Goal: Find specific page/section: Find specific page/section

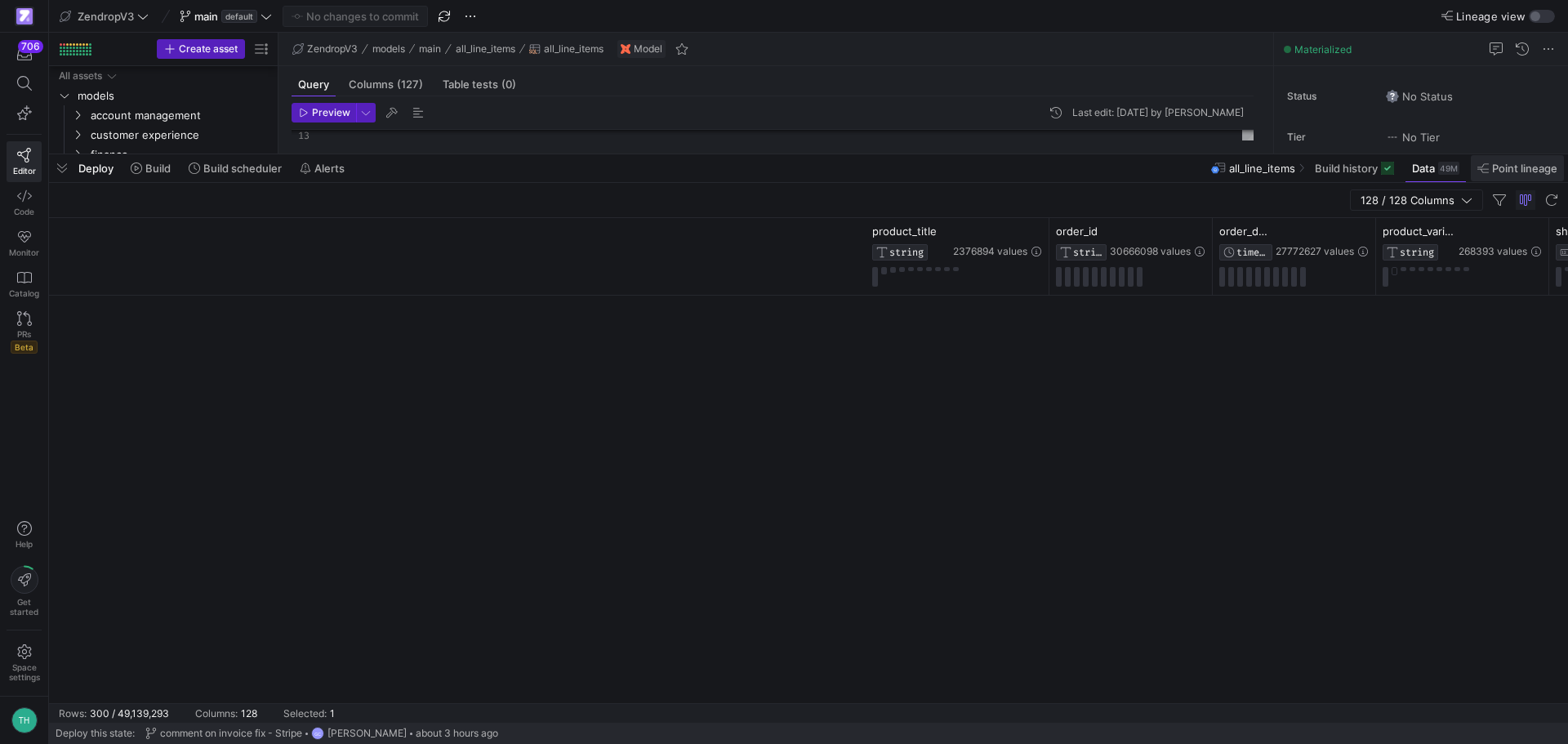
scroll to position [0, 1105]
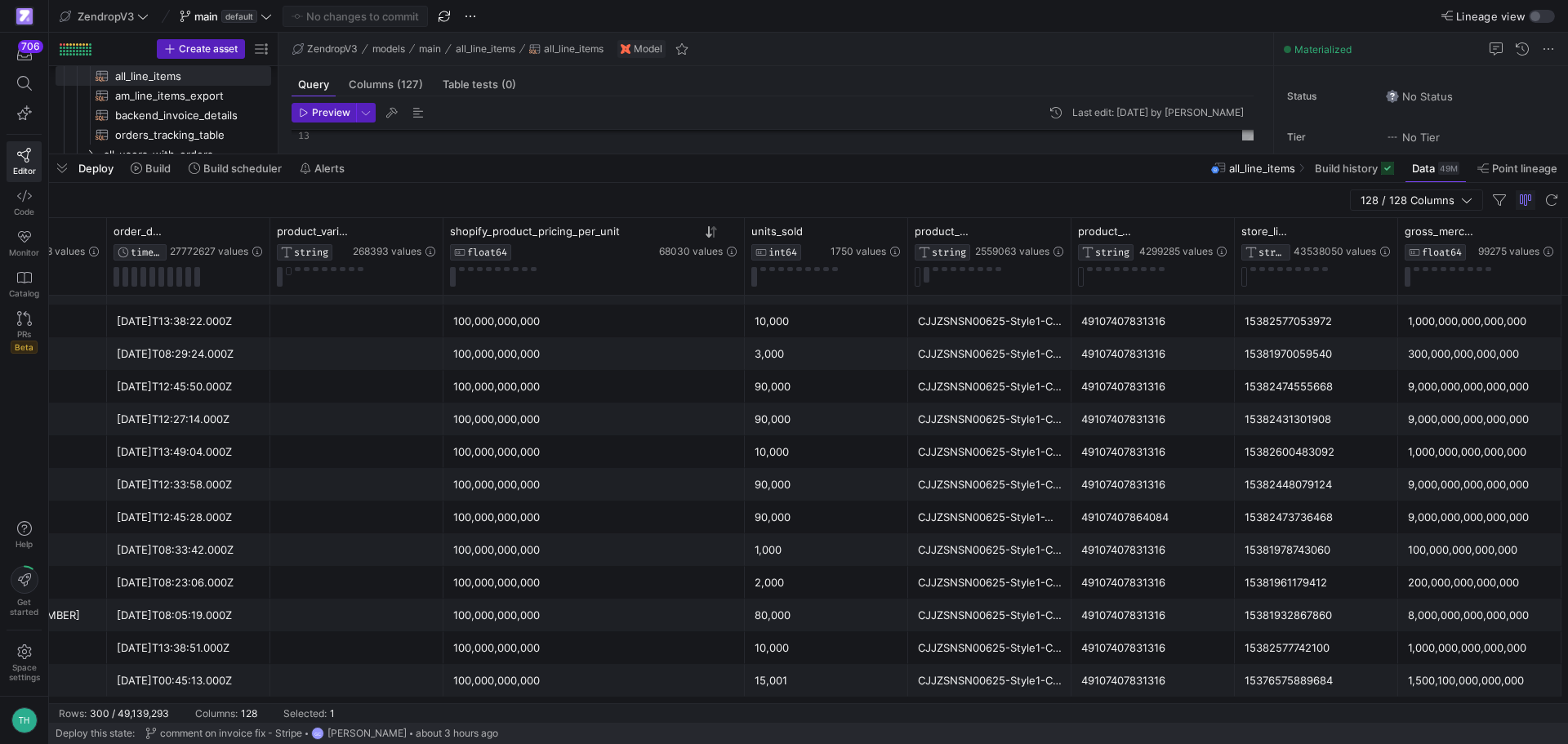
drag, startPoint x: 1160, startPoint y: 157, endPoint x: 994, endPoint y: 484, distance: 366.7
click at [1034, 158] on div at bounding box center [807, 154] width 1518 height 7
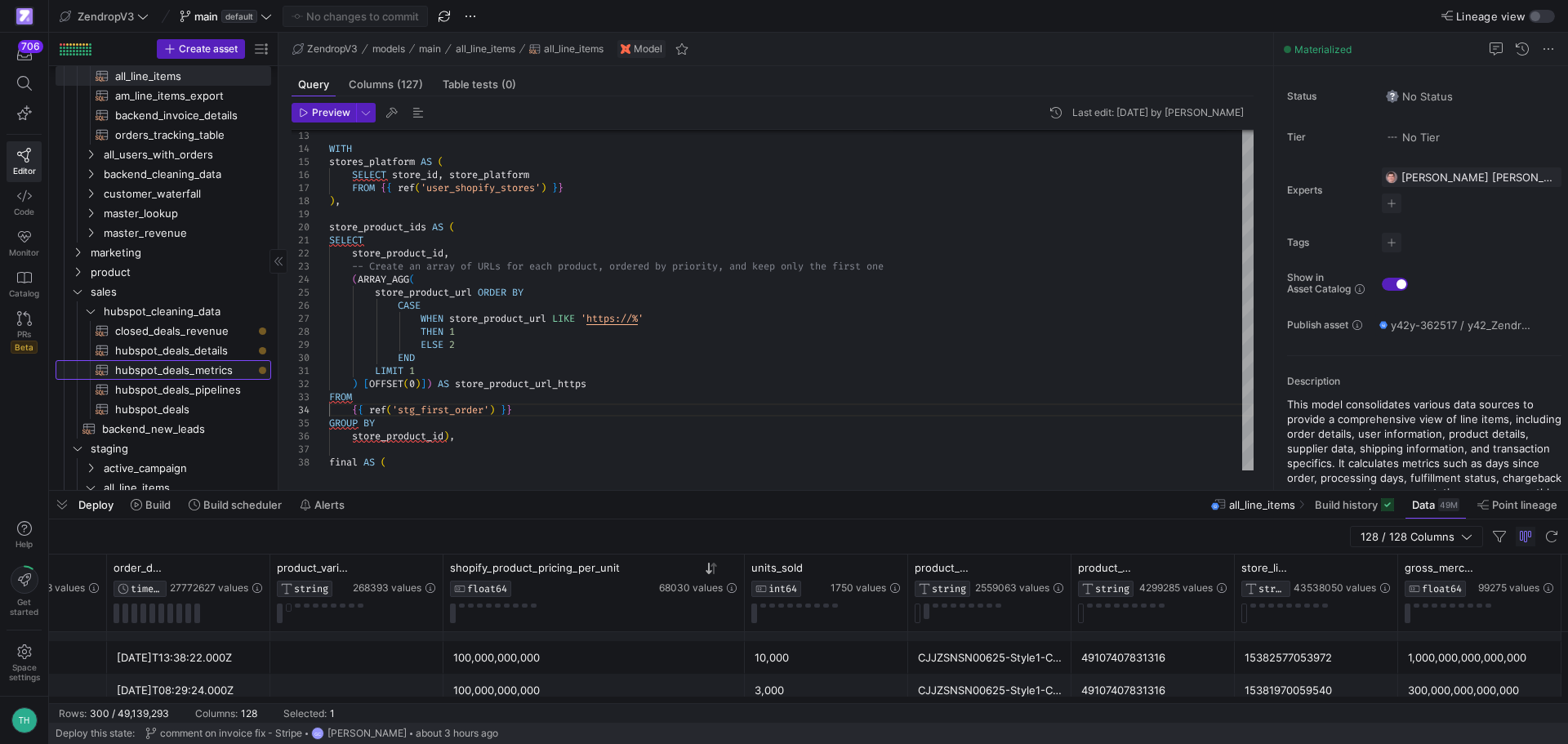
click at [185, 371] on span "hubspot_deals_metrics​​​​​​​​​​" at bounding box center [184, 371] width 137 height 19
type textarea "WITH hubspot_deals AS( SELECT `deal_id`, `user_id`, `user_email`, `dealname`, `…"
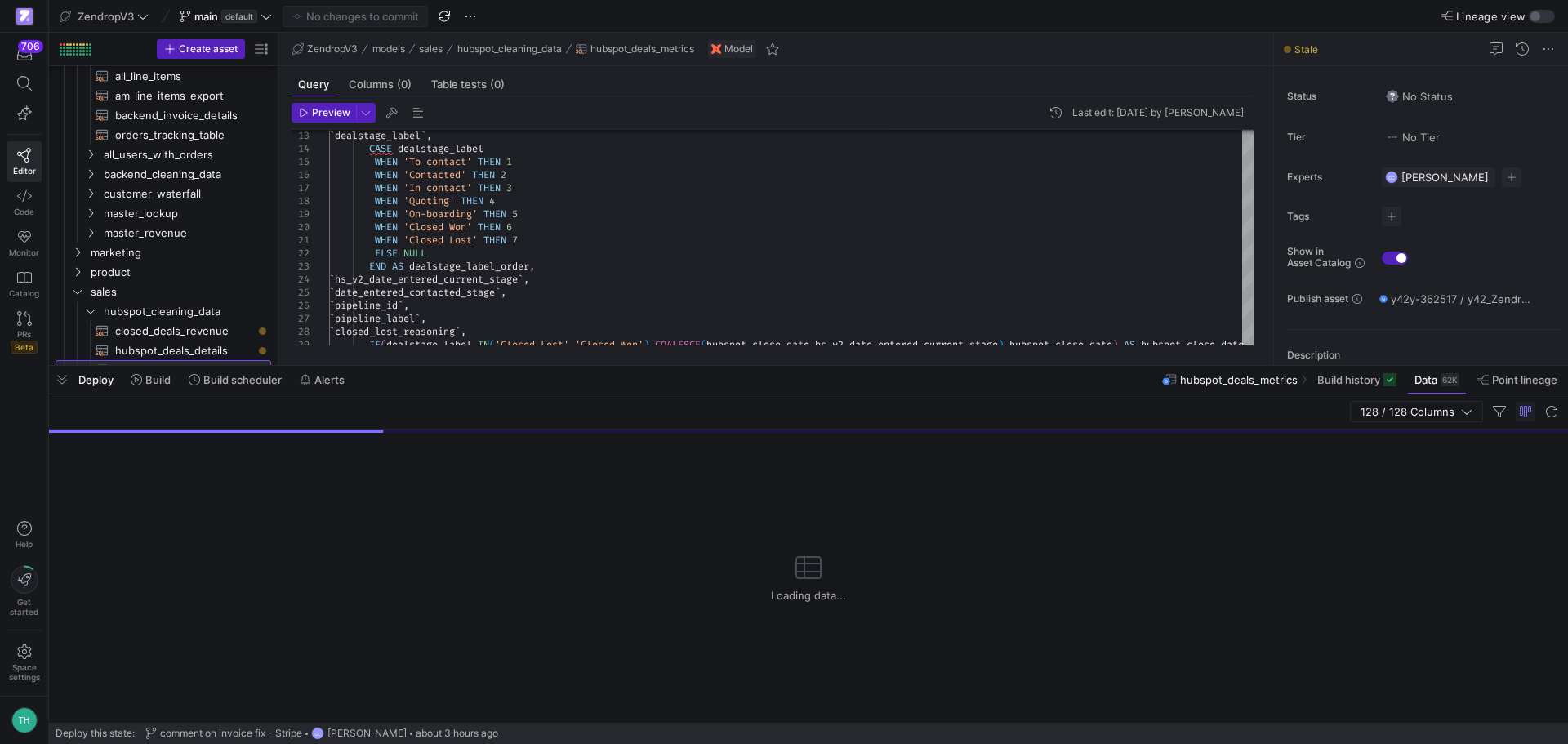
drag, startPoint x: 721, startPoint y: 493, endPoint x: 742, endPoint y: 250, distance: 243.9
click at [742, 363] on div at bounding box center [807, 366] width 1518 height 7
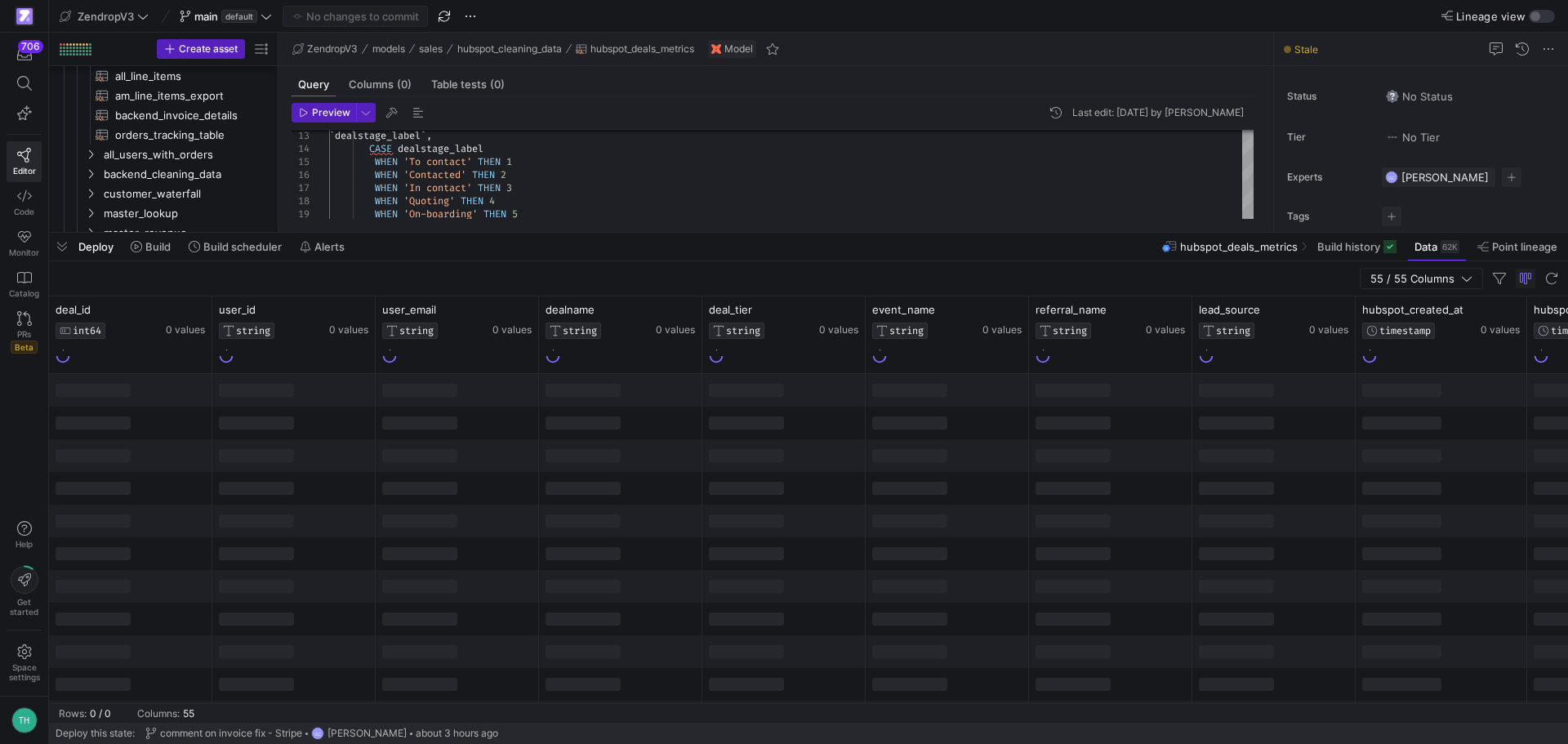
click at [439, 392] on div at bounding box center [419, 391] width 75 height 13
click at [450, 359] on div at bounding box center [456, 354] width 149 height 18
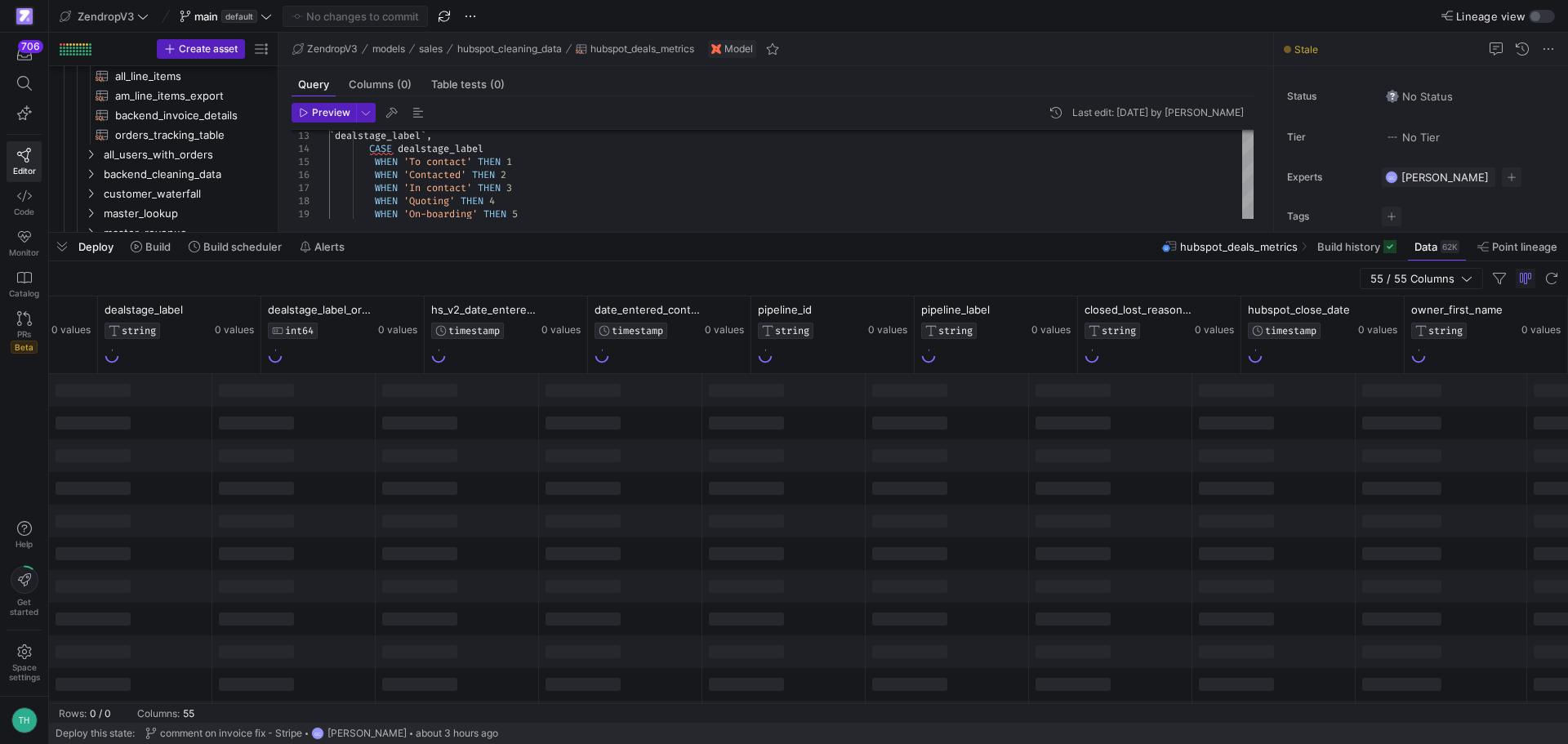
scroll to position [0, 1931]
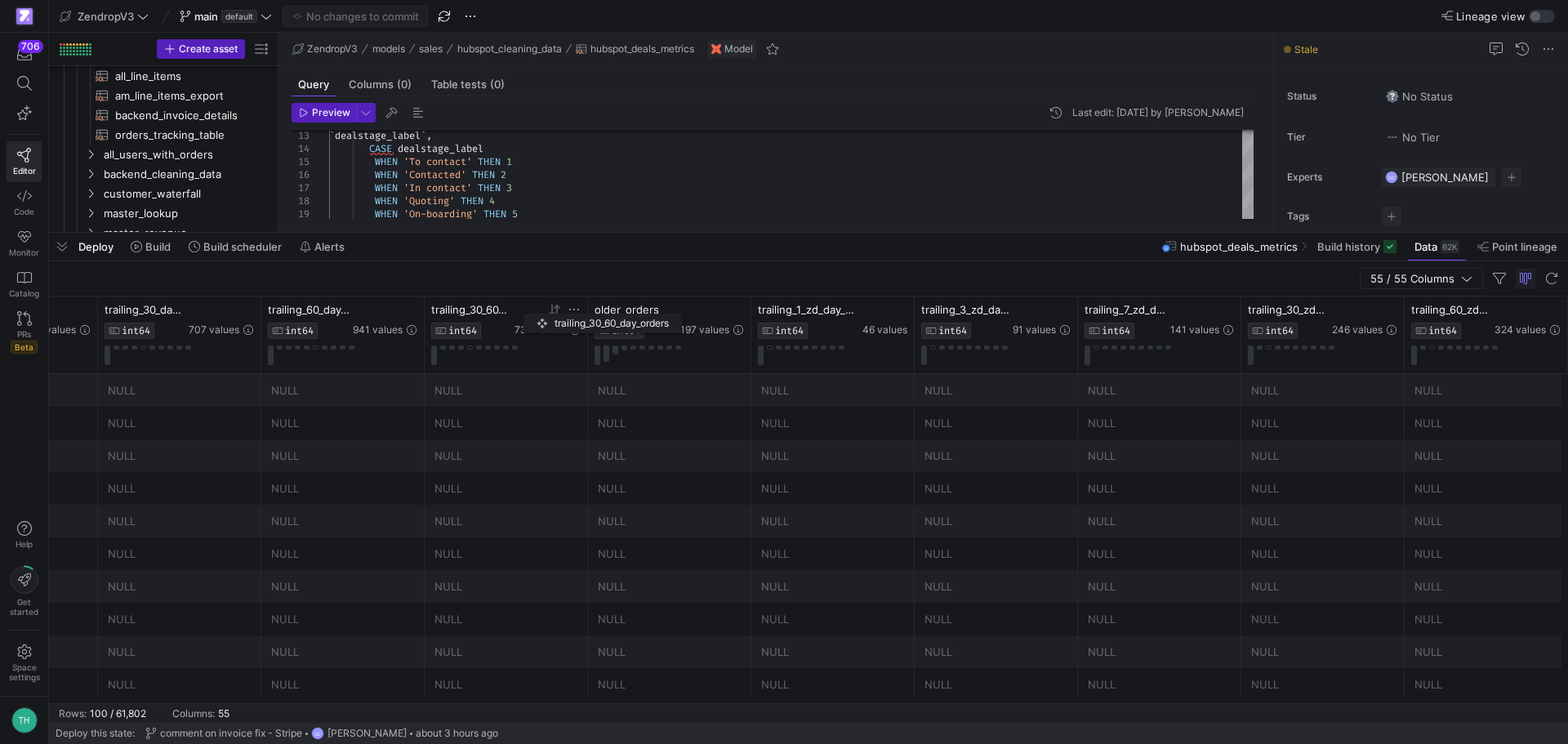
drag, startPoint x: 587, startPoint y: 312, endPoint x: 506, endPoint y: 311, distance: 81.0
click at [506, 311] on div "trailing_30_60_day_orders INT64 734 values" at bounding box center [506, 334] width 164 height 77
